Goal: Task Accomplishment & Management: Manage account settings

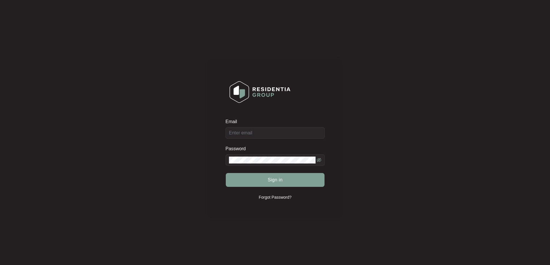
click at [273, 133] on div "Email" at bounding box center [274, 129] width 99 height 20
click at [280, 132] on div "Email" at bounding box center [274, 129] width 99 height 20
click at [282, 135] on input "Email" at bounding box center [274, 133] width 99 height 12
type input "[EMAIL_ADDRESS][DOMAIN_NAME]"
click at [273, 184] on button "Sign in" at bounding box center [275, 180] width 99 height 14
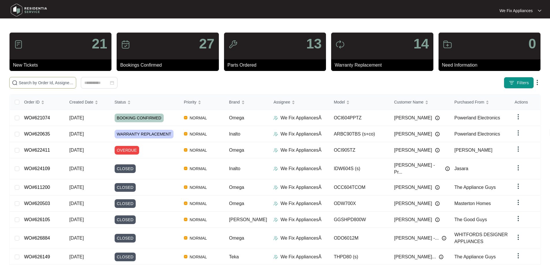
paste input "627265"
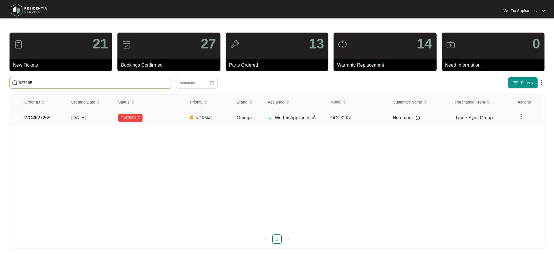
type input "627265"
click at [39, 117] on link "WO#627265" at bounding box center [38, 117] width 26 height 5
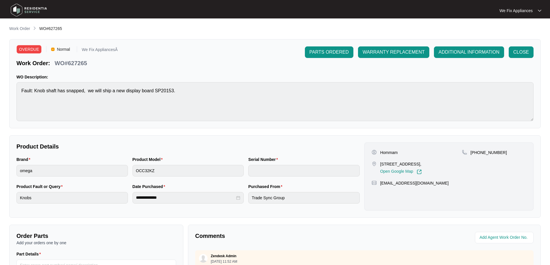
click at [38, 12] on img at bounding box center [29, 9] width 40 height 17
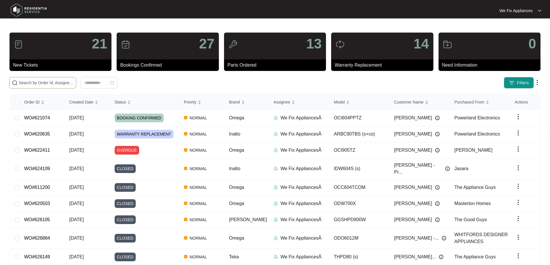
paste input "625980"
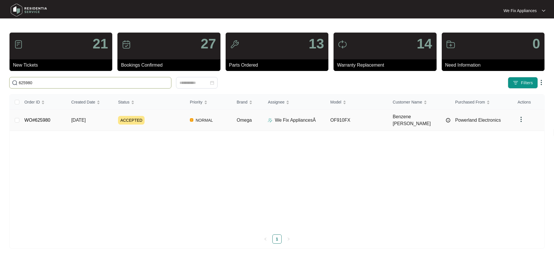
type input "625980"
click at [33, 120] on link "WO#625980" at bounding box center [38, 120] width 26 height 5
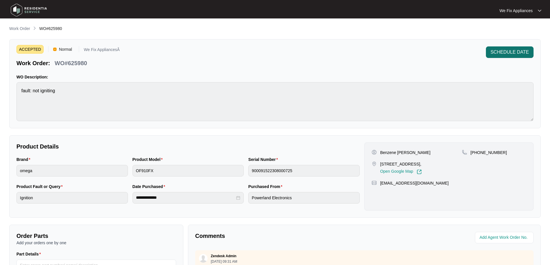
click at [523, 51] on span "SCHEDULE DATE" at bounding box center [509, 52] width 38 height 7
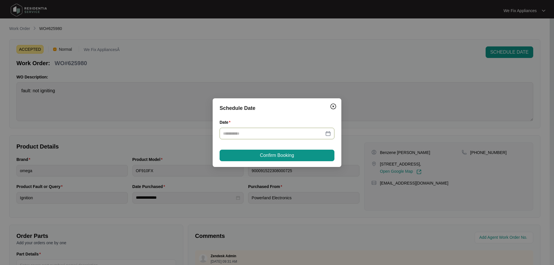
drag, startPoint x: 288, startPoint y: 130, endPoint x: 289, endPoint y: 140, distance: 10.2
click at [288, 131] on input "Date" at bounding box center [273, 133] width 101 height 6
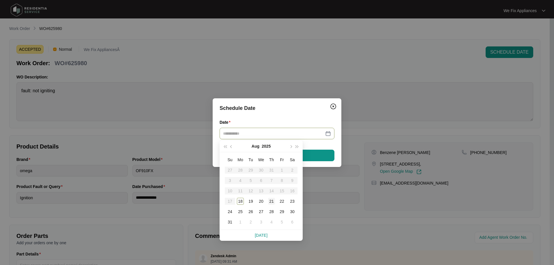
type input "**********"
click at [273, 201] on div "21" at bounding box center [271, 201] width 7 height 7
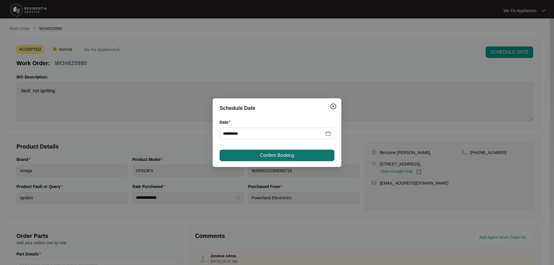
click at [290, 160] on button "Confirm Booking" at bounding box center [277, 156] width 115 height 12
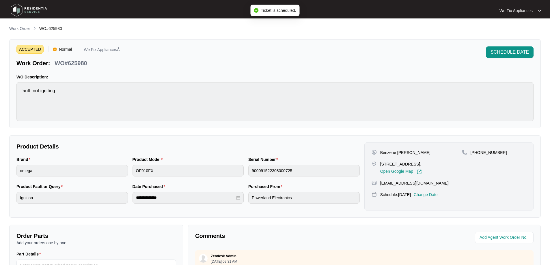
click at [36, 8] on img at bounding box center [29, 9] width 40 height 17
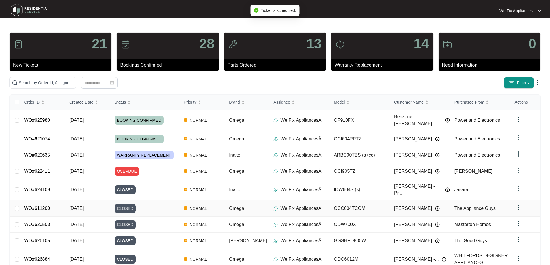
scroll to position [37, 0]
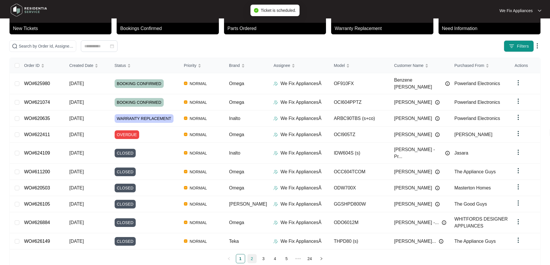
click at [252, 254] on link "2" at bounding box center [251, 258] width 9 height 9
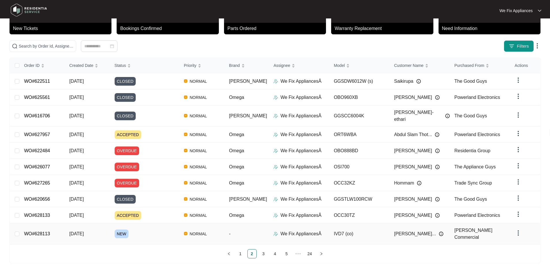
click at [41, 231] on link "WO#628113" at bounding box center [37, 233] width 26 height 5
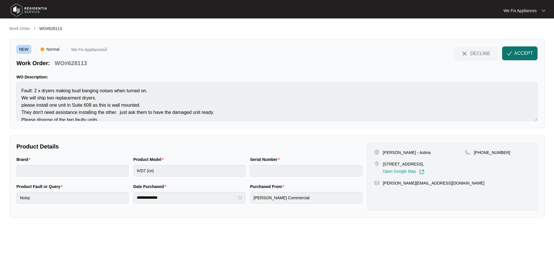
click at [519, 50] on span "ACCEPT" at bounding box center [523, 53] width 19 height 7
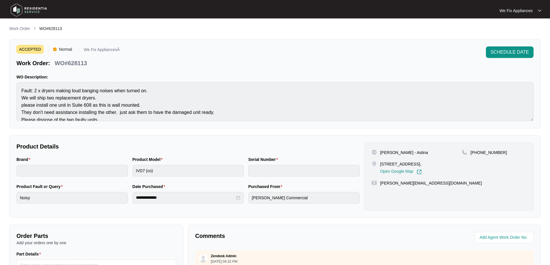
scroll to position [7, 0]
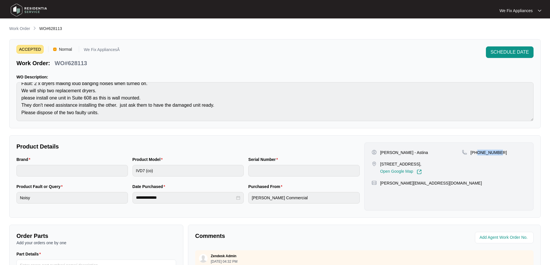
drag, startPoint x: 497, startPoint y: 153, endPoint x: 477, endPoint y: 155, distance: 20.6
click at [477, 155] on div "[PHONE_NUMBER]" at bounding box center [494, 153] width 64 height 6
copy p "481178724"
click at [40, 6] on img at bounding box center [29, 9] width 40 height 17
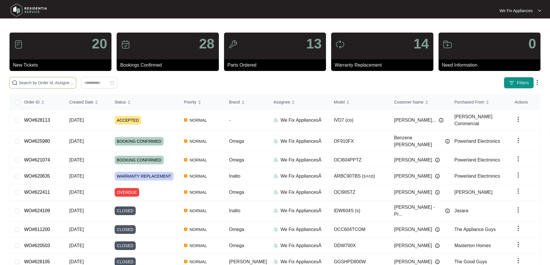
paste input "615691"
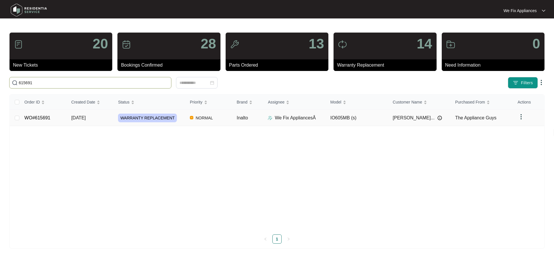
type input "615691"
click at [40, 117] on link "WO#615691" at bounding box center [38, 117] width 26 height 5
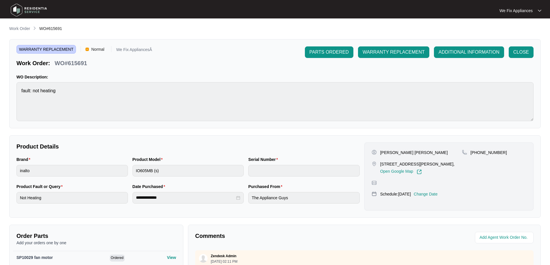
click at [436, 195] on p "Change Date" at bounding box center [425, 194] width 24 height 6
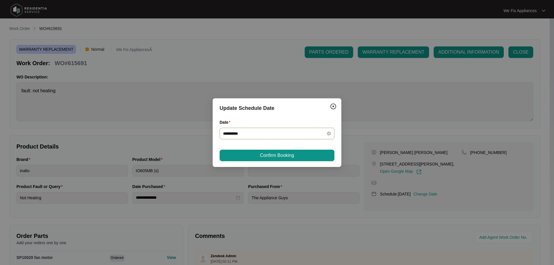
click at [256, 131] on input "**********" at bounding box center [273, 133] width 101 height 6
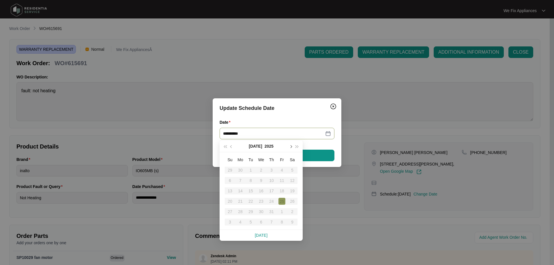
click at [292, 145] on button "button" at bounding box center [290, 146] width 6 height 12
click at [251, 202] on div "19" at bounding box center [250, 201] width 7 height 7
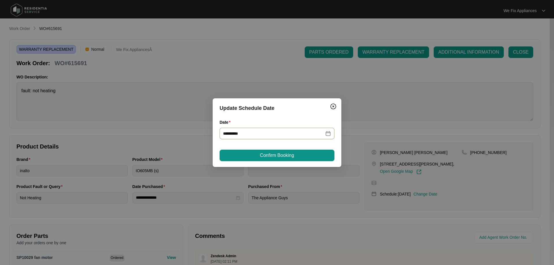
type input "**********"
click at [263, 151] on button "Confirm Booking" at bounding box center [277, 156] width 115 height 12
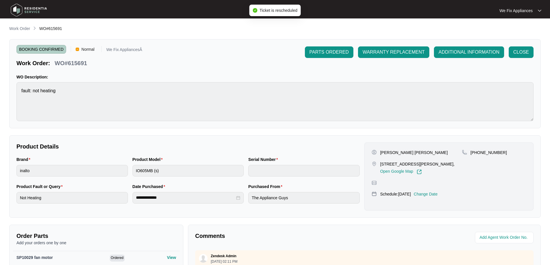
click at [30, 8] on img at bounding box center [29, 9] width 40 height 17
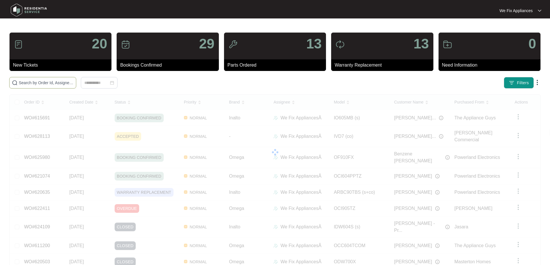
click at [72, 83] on input "text" at bounding box center [46, 83] width 55 height 6
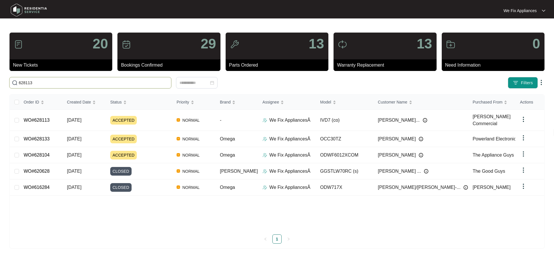
type input "628113"
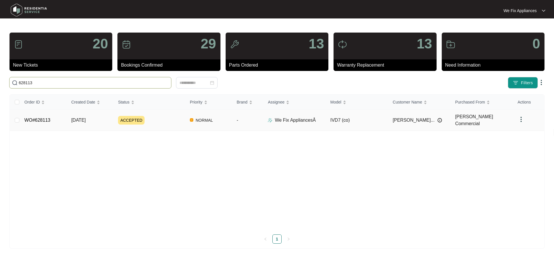
click at [35, 123] on td "WO#628113" at bounding box center [43, 120] width 47 height 21
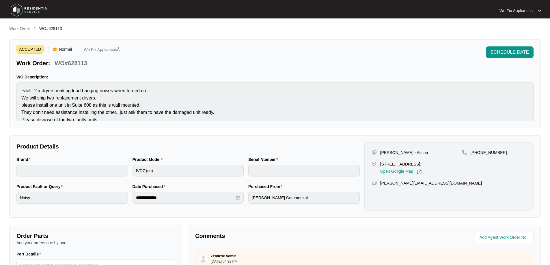
drag, startPoint x: 412, startPoint y: 163, endPoint x: 380, endPoint y: 162, distance: 32.3
click at [380, 162] on p "[STREET_ADDRESS]," at bounding box center [401, 164] width 42 height 6
copy p "[STREET_ADDRESS]"
drag, startPoint x: 496, startPoint y: 153, endPoint x: 477, endPoint y: 153, distance: 19.9
click at [477, 153] on p "[PHONE_NUMBER]" at bounding box center [488, 153] width 36 height 6
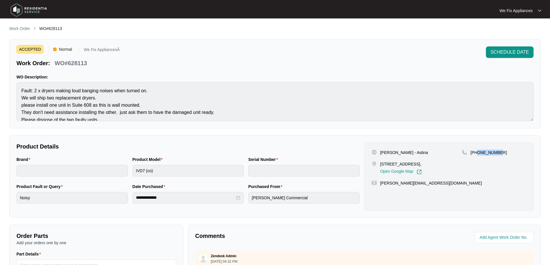
copy p "481178724"
drag, startPoint x: 411, startPoint y: 153, endPoint x: 391, endPoint y: 154, distance: 19.3
click at [391, 154] on p "[PERSON_NAME] - Astina" at bounding box center [404, 153] width 48 height 6
copy p "Smelcher"
click at [130, 171] on div "Product Model IVD7 (co)" at bounding box center [188, 169] width 116 height 27
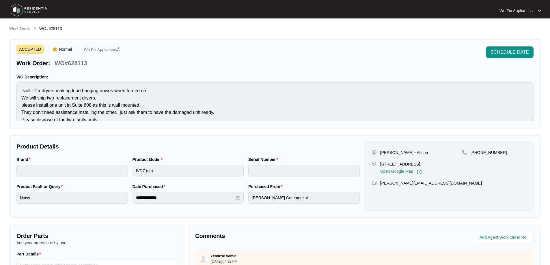
click at [23, 8] on img at bounding box center [29, 9] width 40 height 17
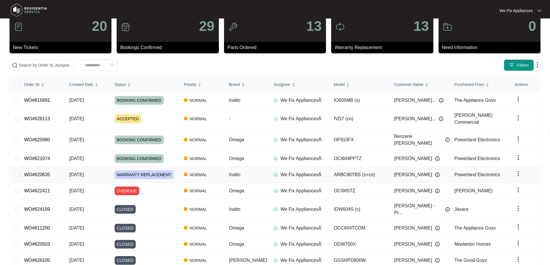
scroll to position [37, 0]
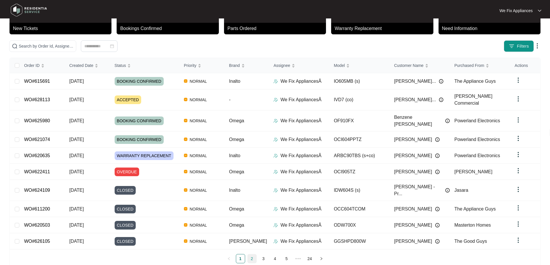
click at [248, 254] on link "2" at bounding box center [251, 258] width 9 height 9
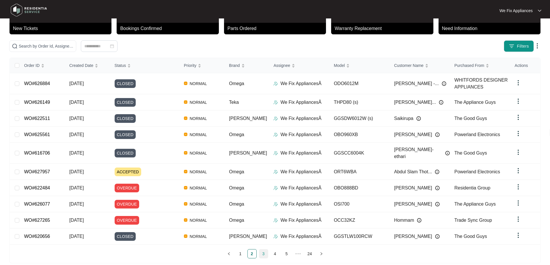
click at [265, 250] on link "3" at bounding box center [263, 254] width 9 height 9
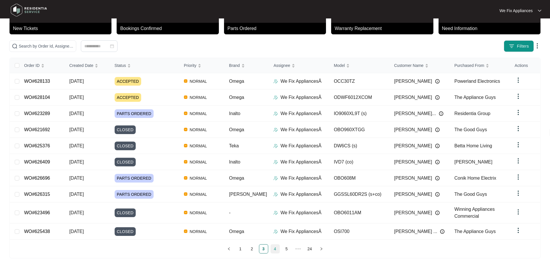
click at [276, 247] on link "4" at bounding box center [275, 249] width 9 height 9
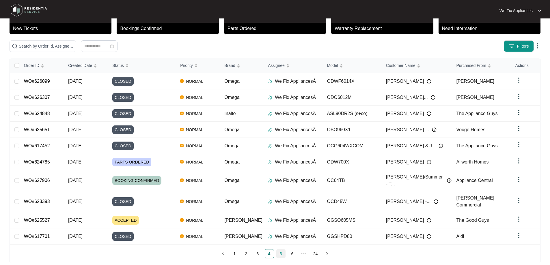
click at [283, 250] on link "5" at bounding box center [280, 254] width 9 height 9
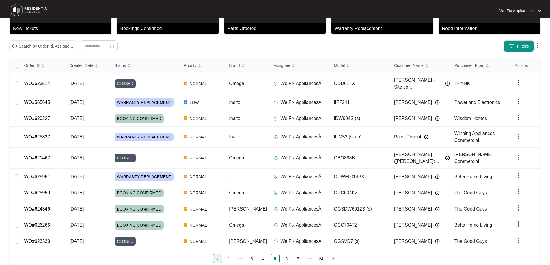
click at [231, 254] on link "1" at bounding box center [228, 258] width 9 height 9
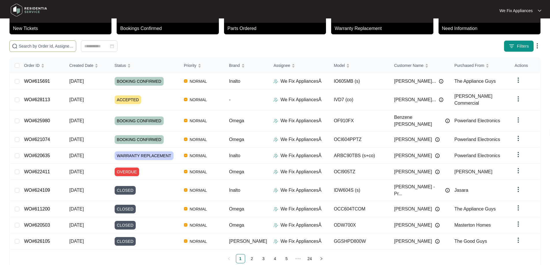
paste input "624069"
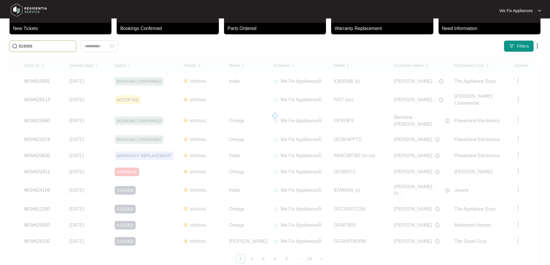
scroll to position [0, 0]
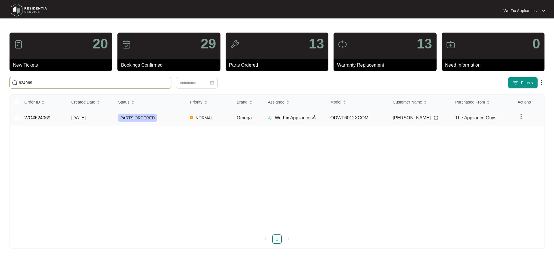
type input "624069"
click at [35, 114] on td "WO#624069" at bounding box center [43, 118] width 47 height 16
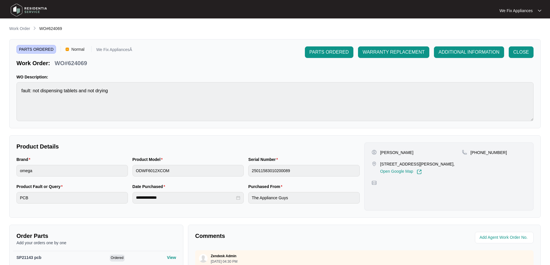
click at [34, 4] on img at bounding box center [29, 9] width 40 height 17
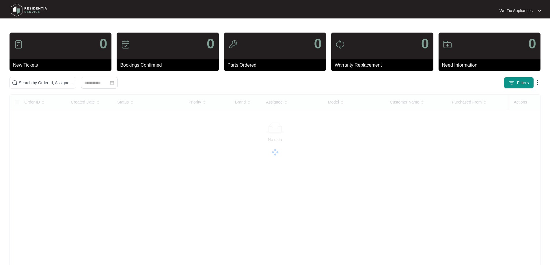
click at [33, 8] on img at bounding box center [29, 9] width 40 height 17
